Goal: Task Accomplishment & Management: Complete application form

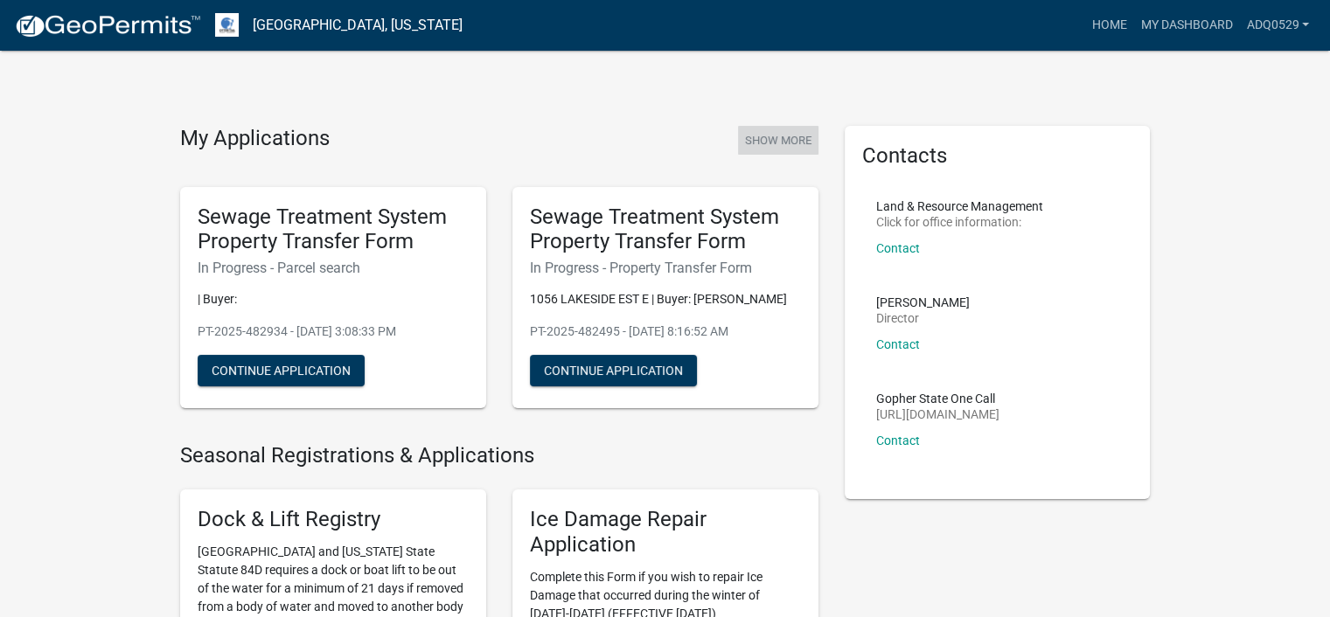
click at [774, 139] on button "Show More" at bounding box center [778, 140] width 80 height 29
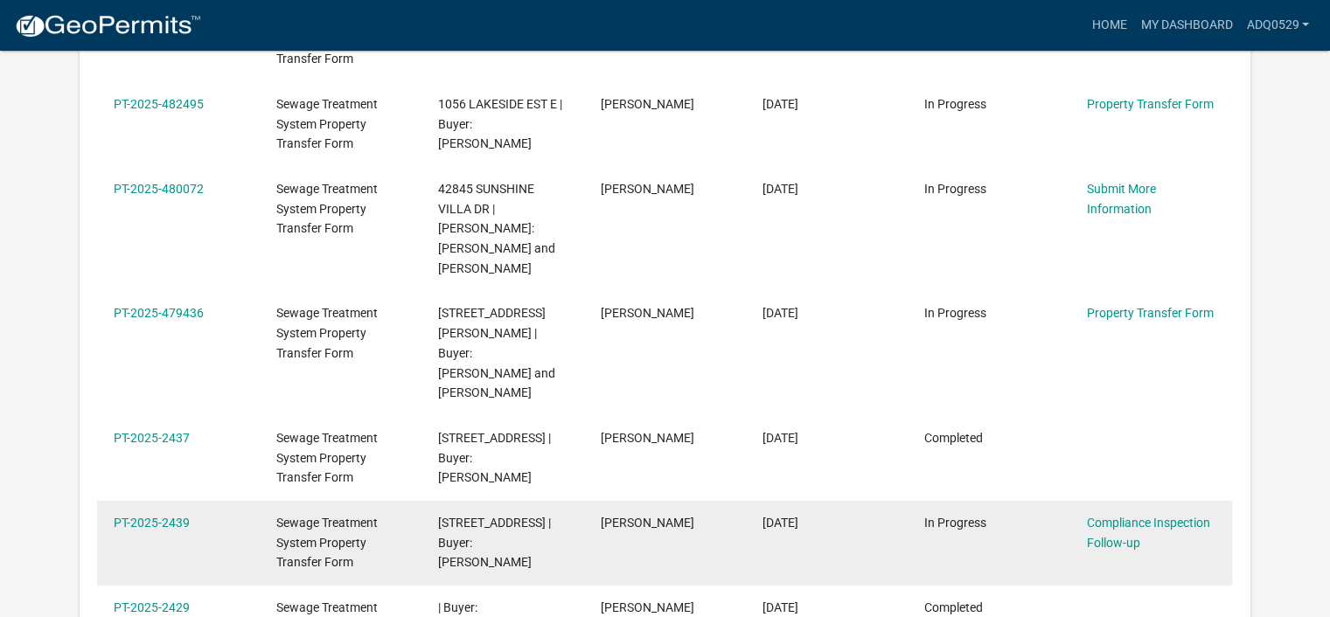
scroll to position [406, 0]
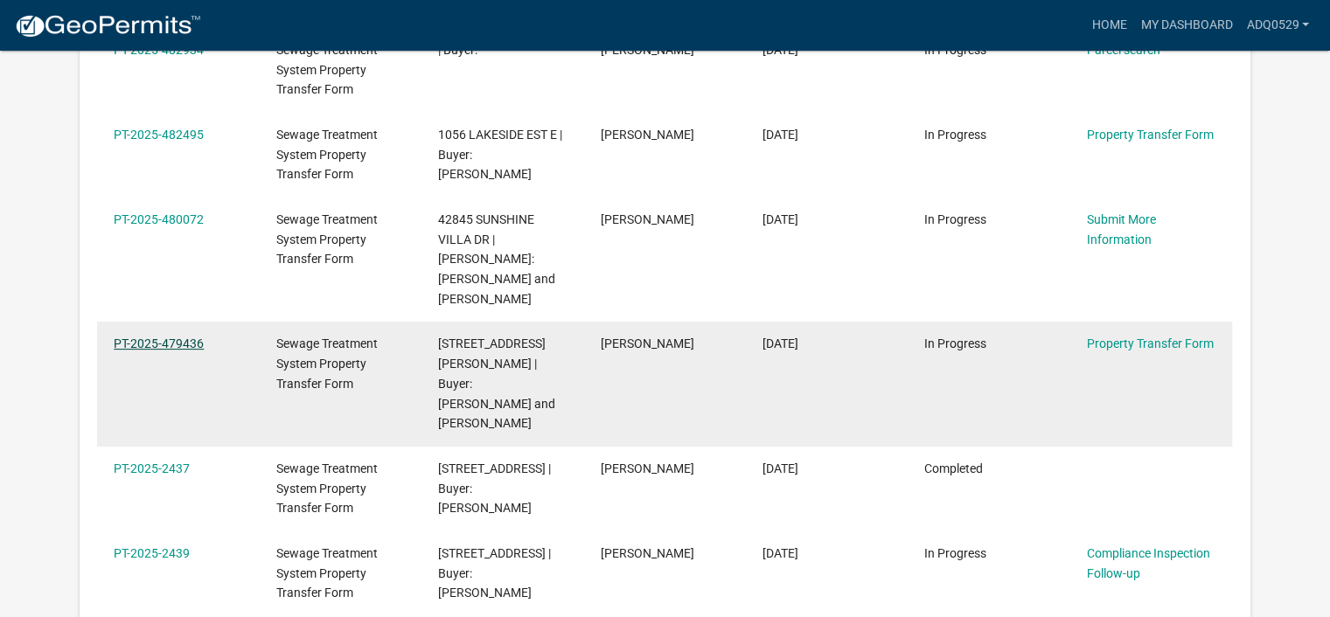
click at [171, 337] on link "PT-2025-479436" at bounding box center [159, 344] width 90 height 14
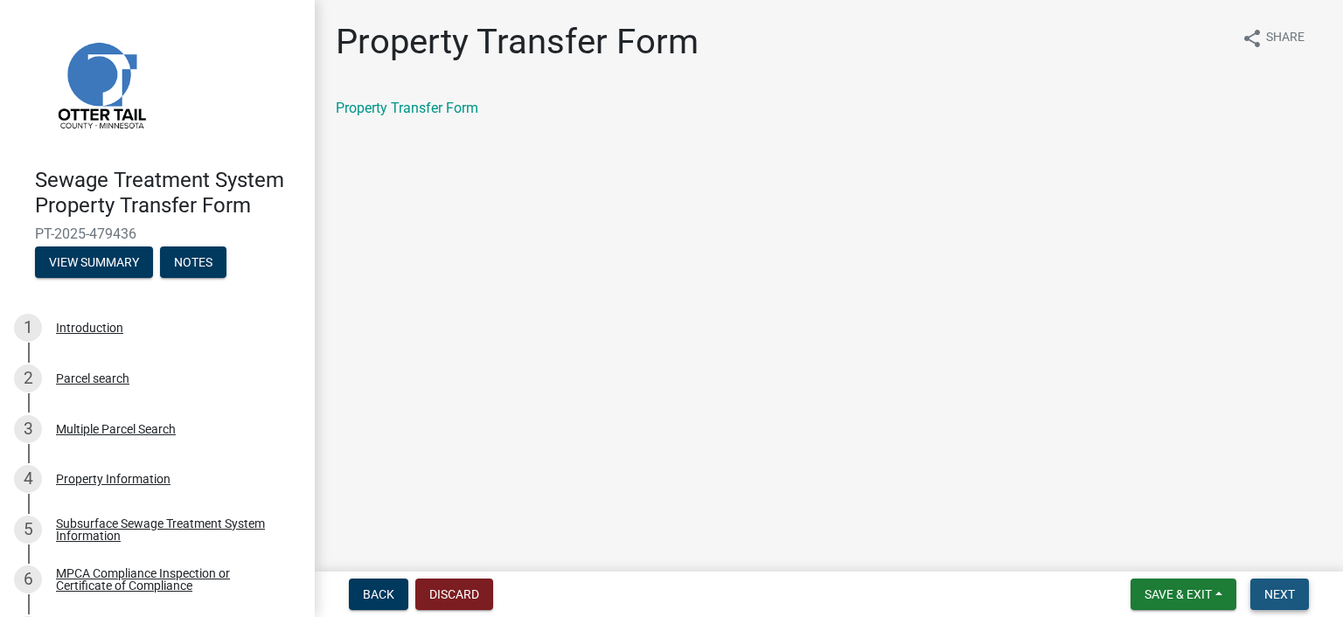
click at [1273, 587] on span "Next" at bounding box center [1279, 594] width 31 height 14
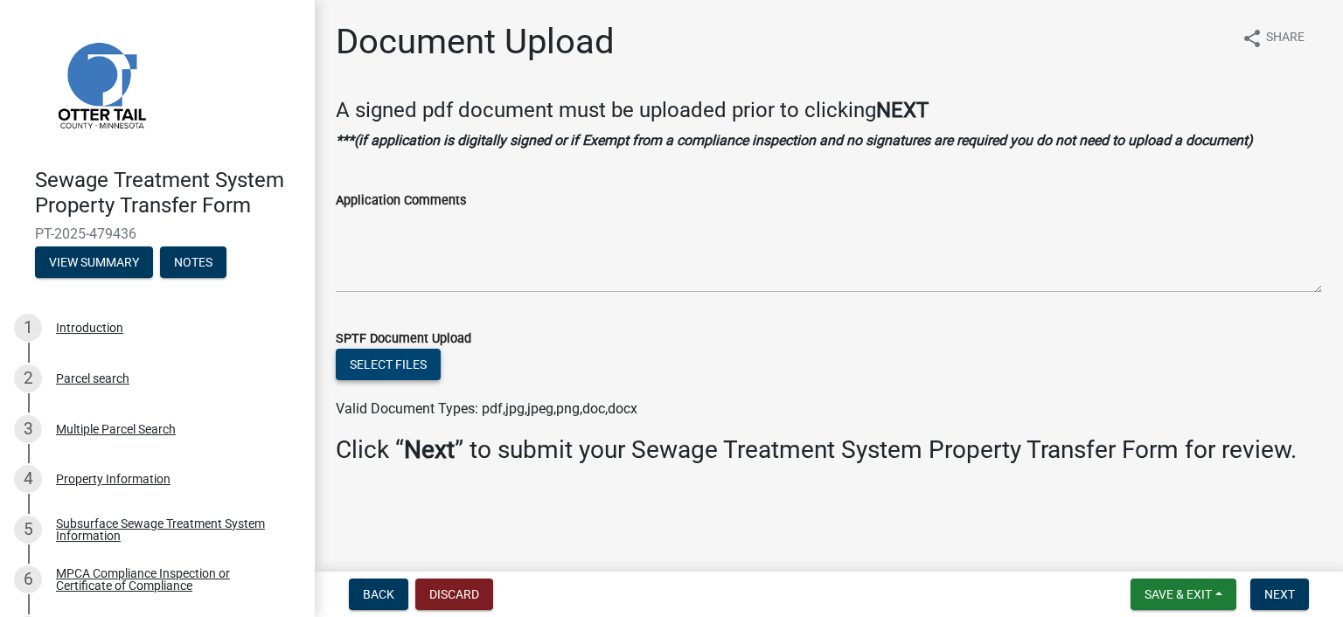
click at [434, 362] on button "Select files" at bounding box center [388, 364] width 105 height 31
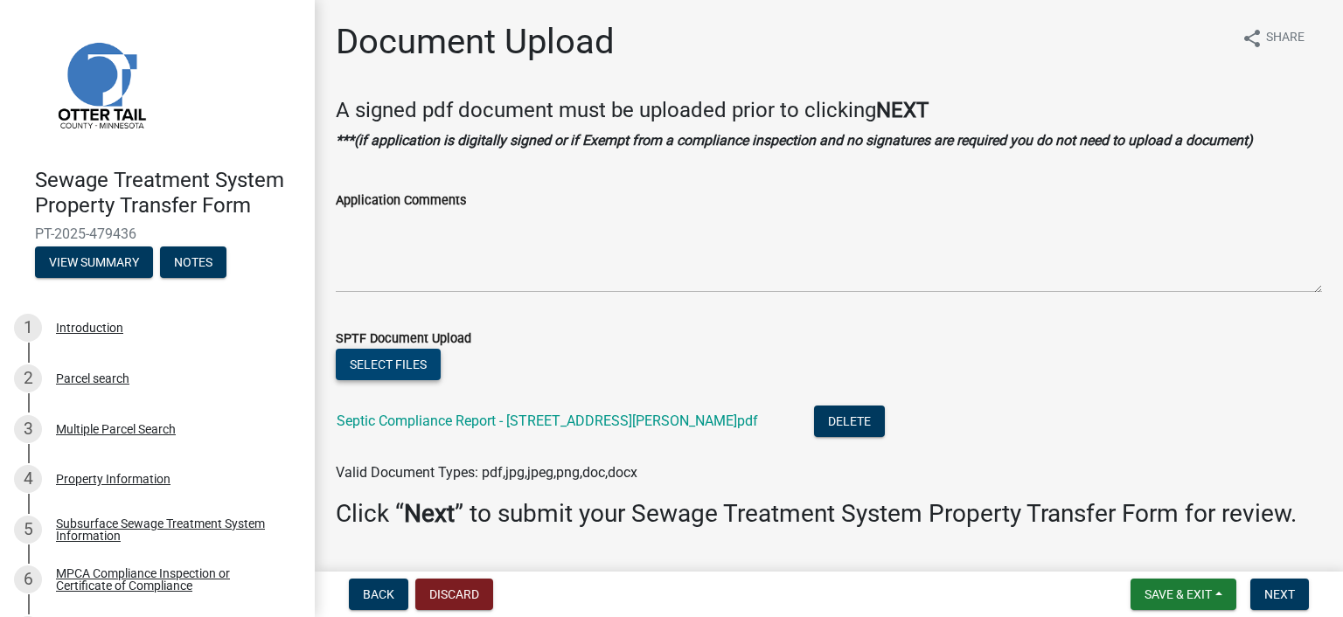
scroll to position [45, 0]
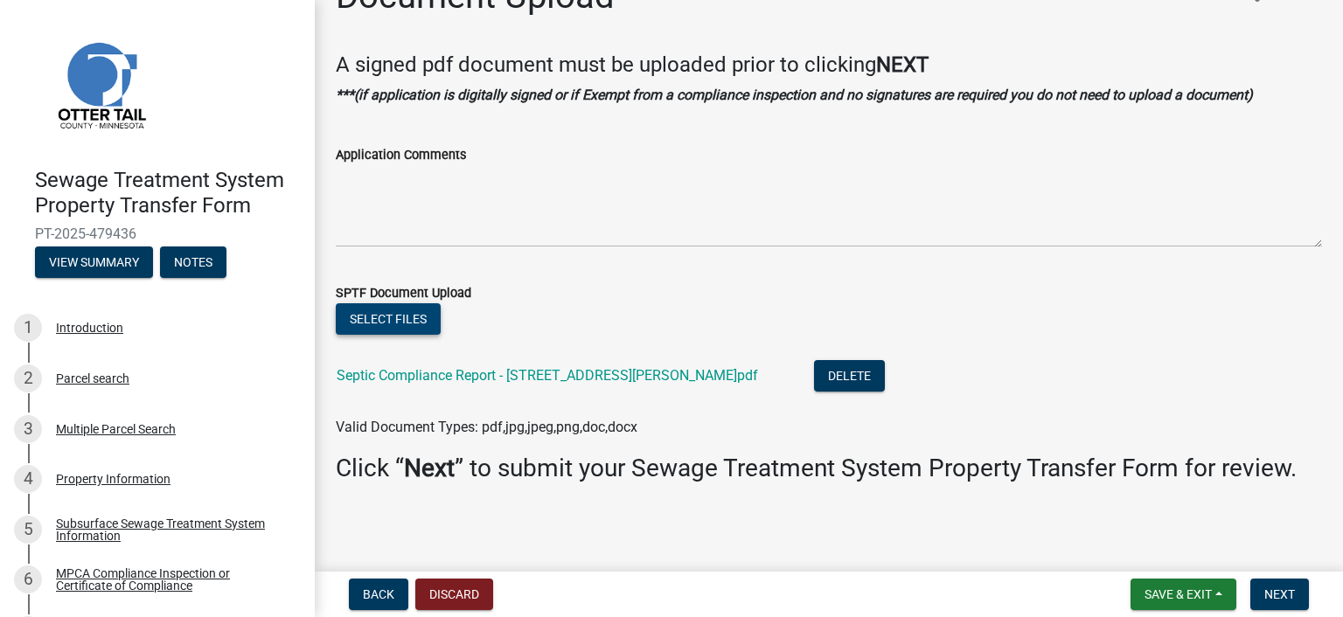
click at [390, 324] on button "Select files" at bounding box center [388, 318] width 105 height 31
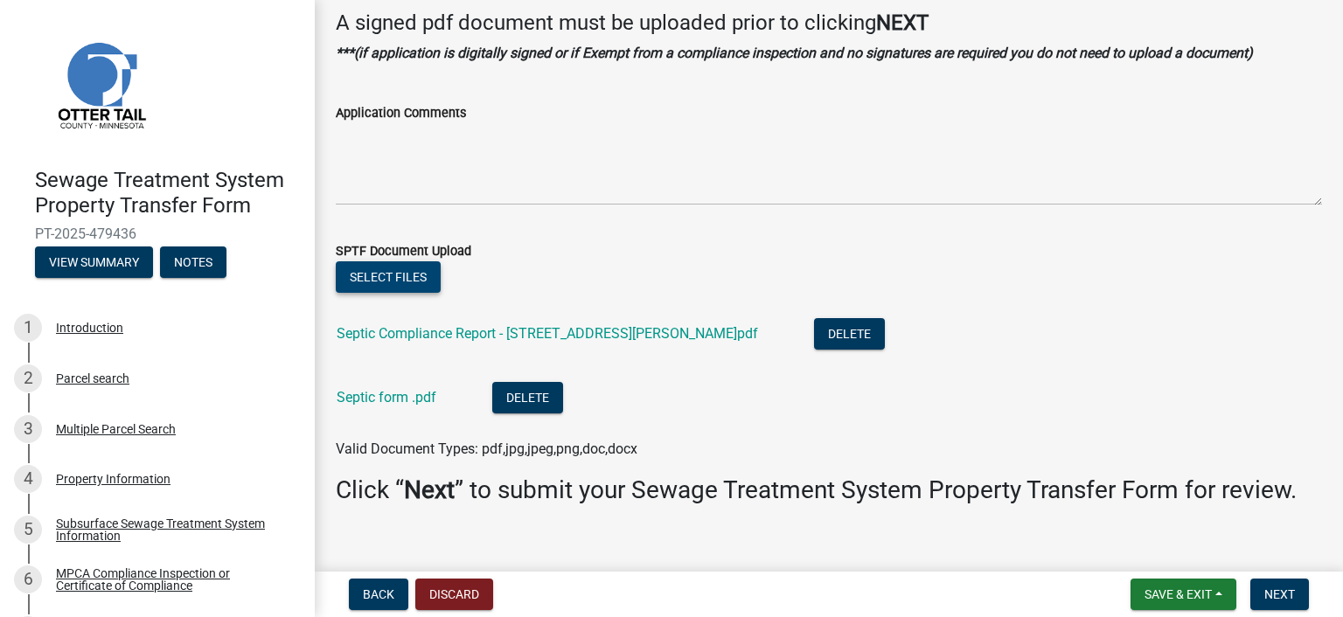
scroll to position [109, 0]
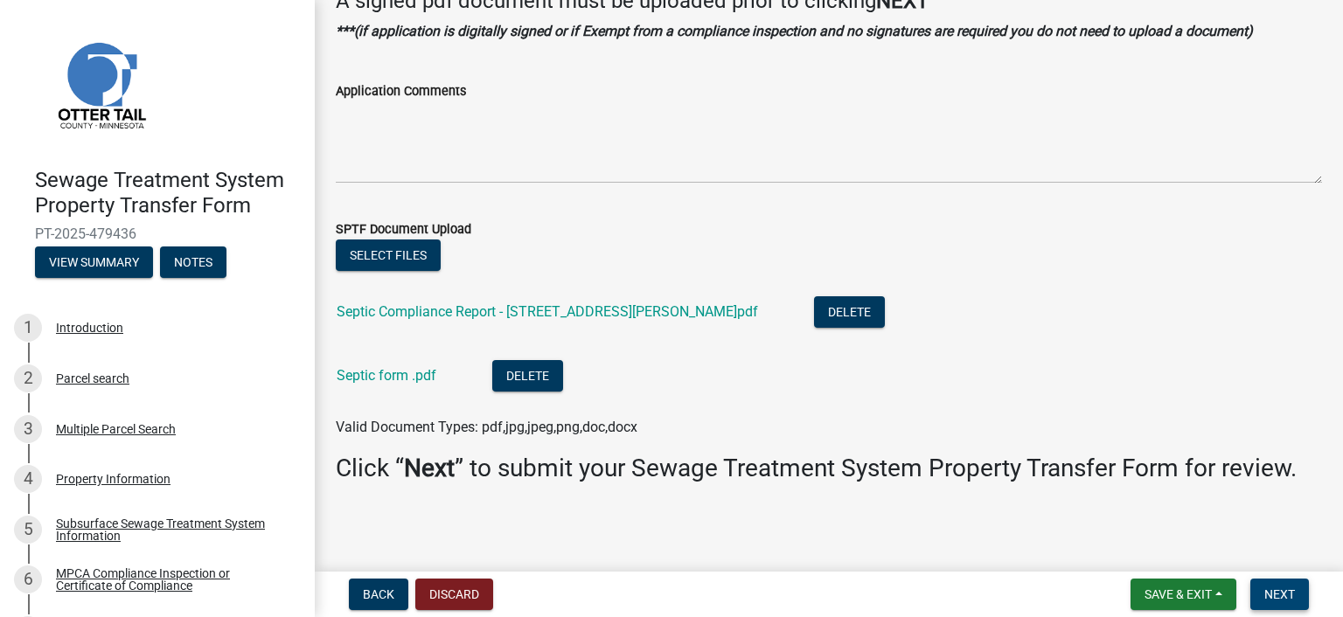
click at [1288, 589] on span "Next" at bounding box center [1279, 594] width 31 height 14
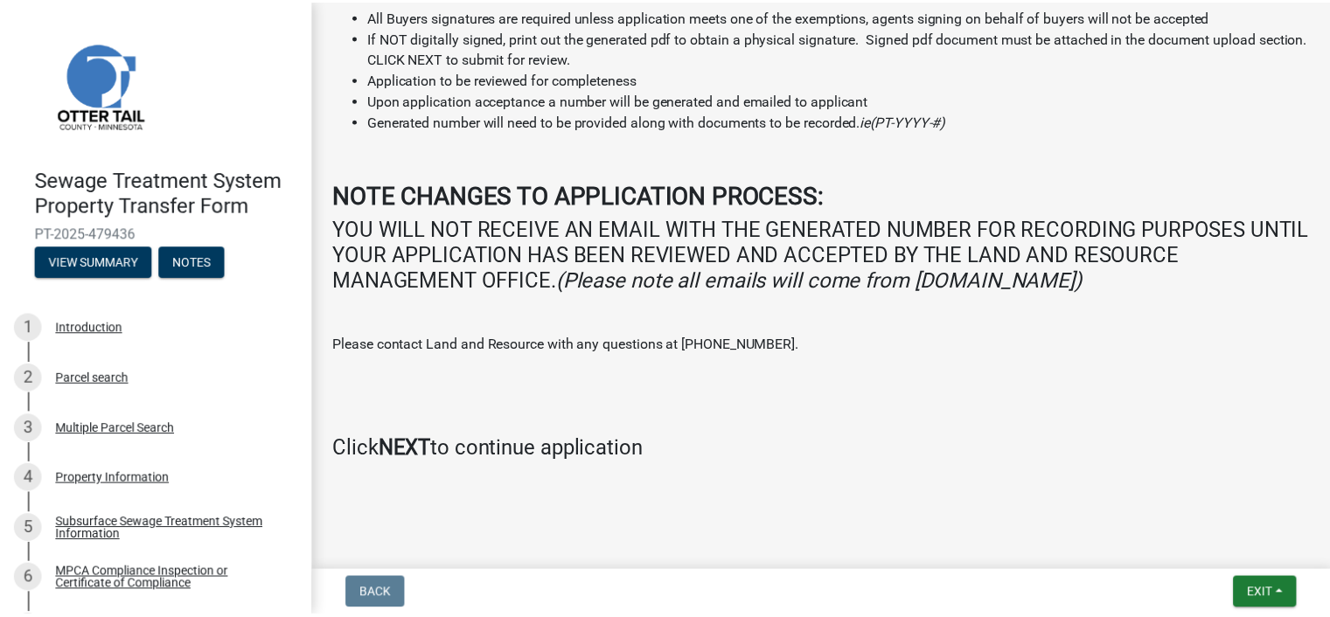
scroll to position [328, 0]
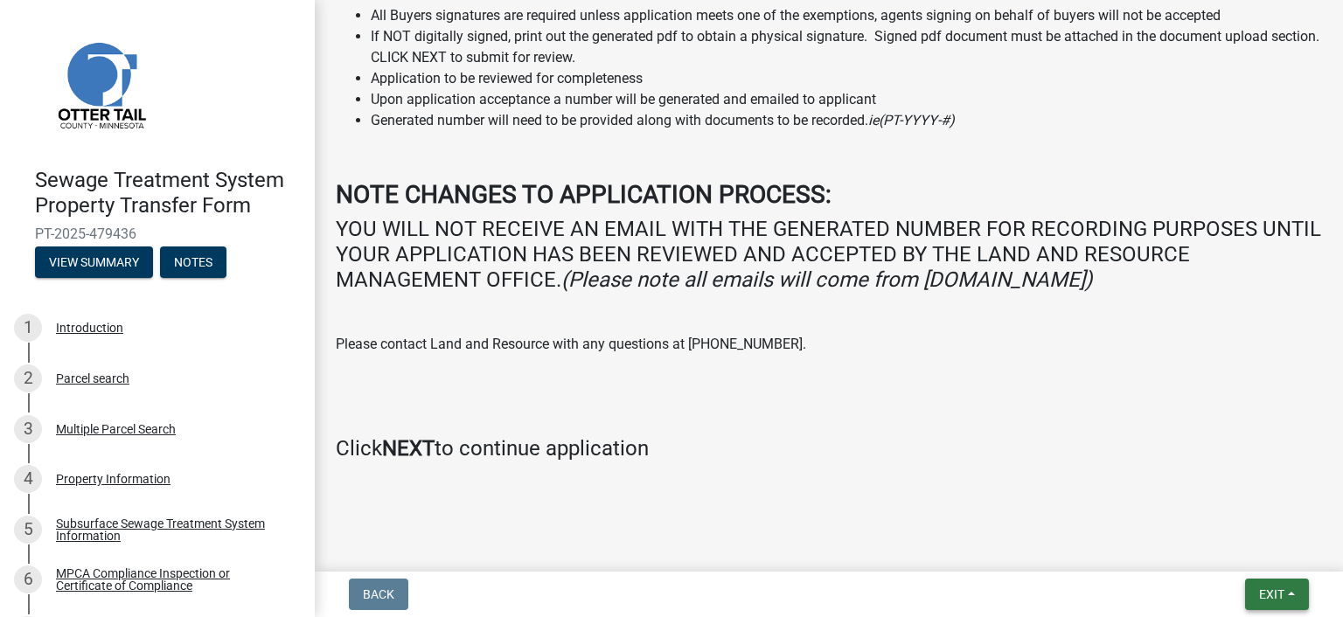
click at [1265, 591] on span "Exit" at bounding box center [1271, 594] width 25 height 14
click at [1237, 543] on button "Save & Exit" at bounding box center [1240, 549] width 140 height 42
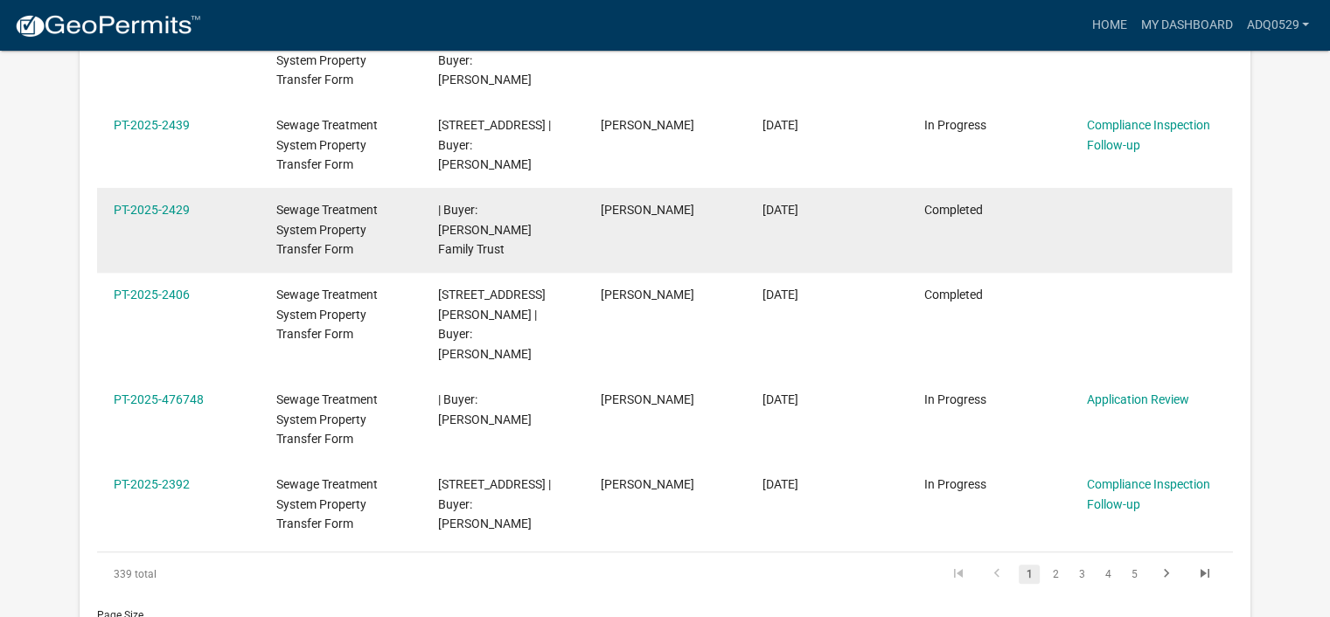
scroll to position [844, 0]
